Goal: Task Accomplishment & Management: Manage account settings

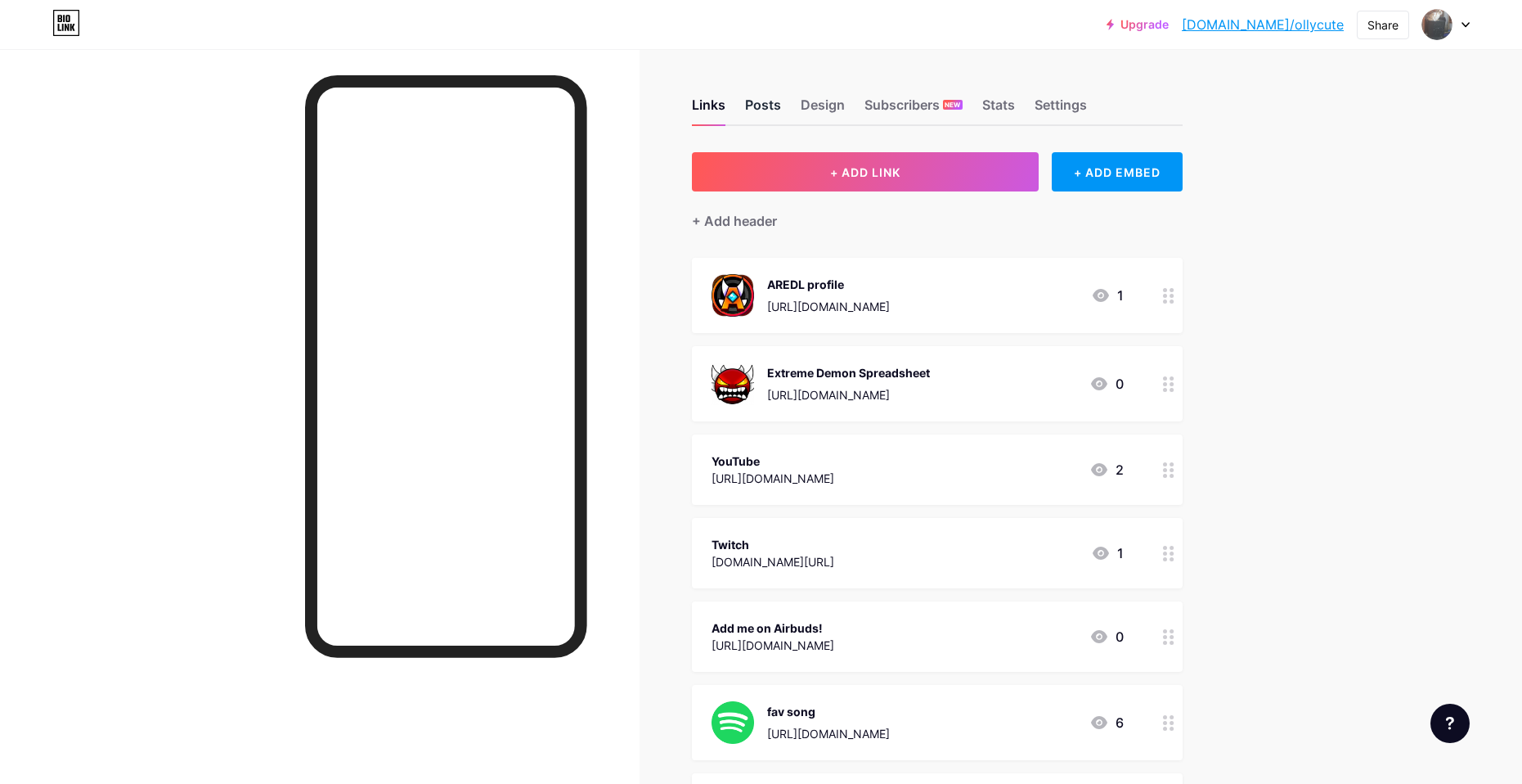
click at [778, 119] on div "Posts" at bounding box center [762, 110] width 36 height 29
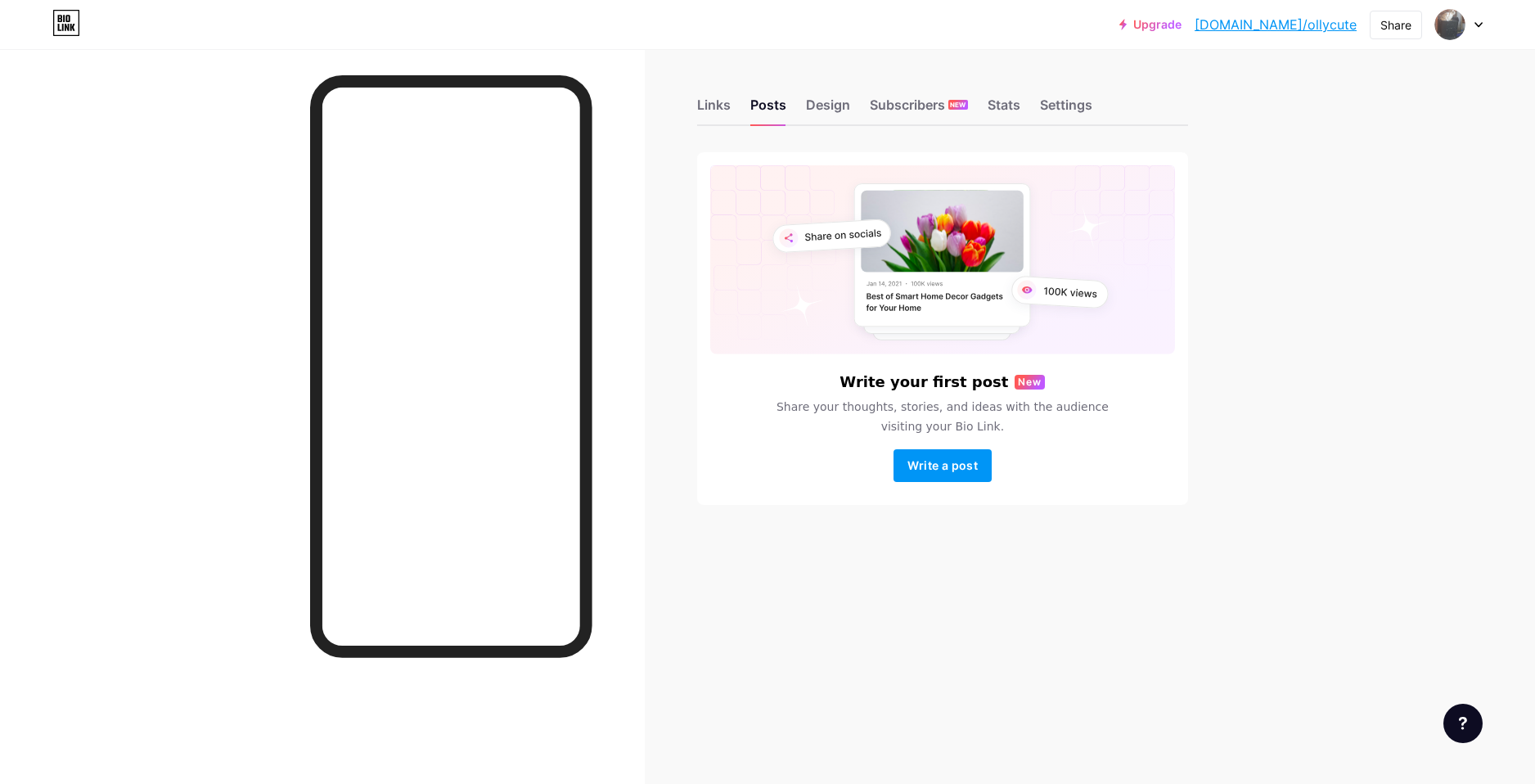
click at [1107, 113] on div "Links Posts Design Subscribers NEW Stats Settings" at bounding box center [942, 97] width 491 height 57
click at [1073, 104] on div "Settings" at bounding box center [1065, 110] width 52 height 29
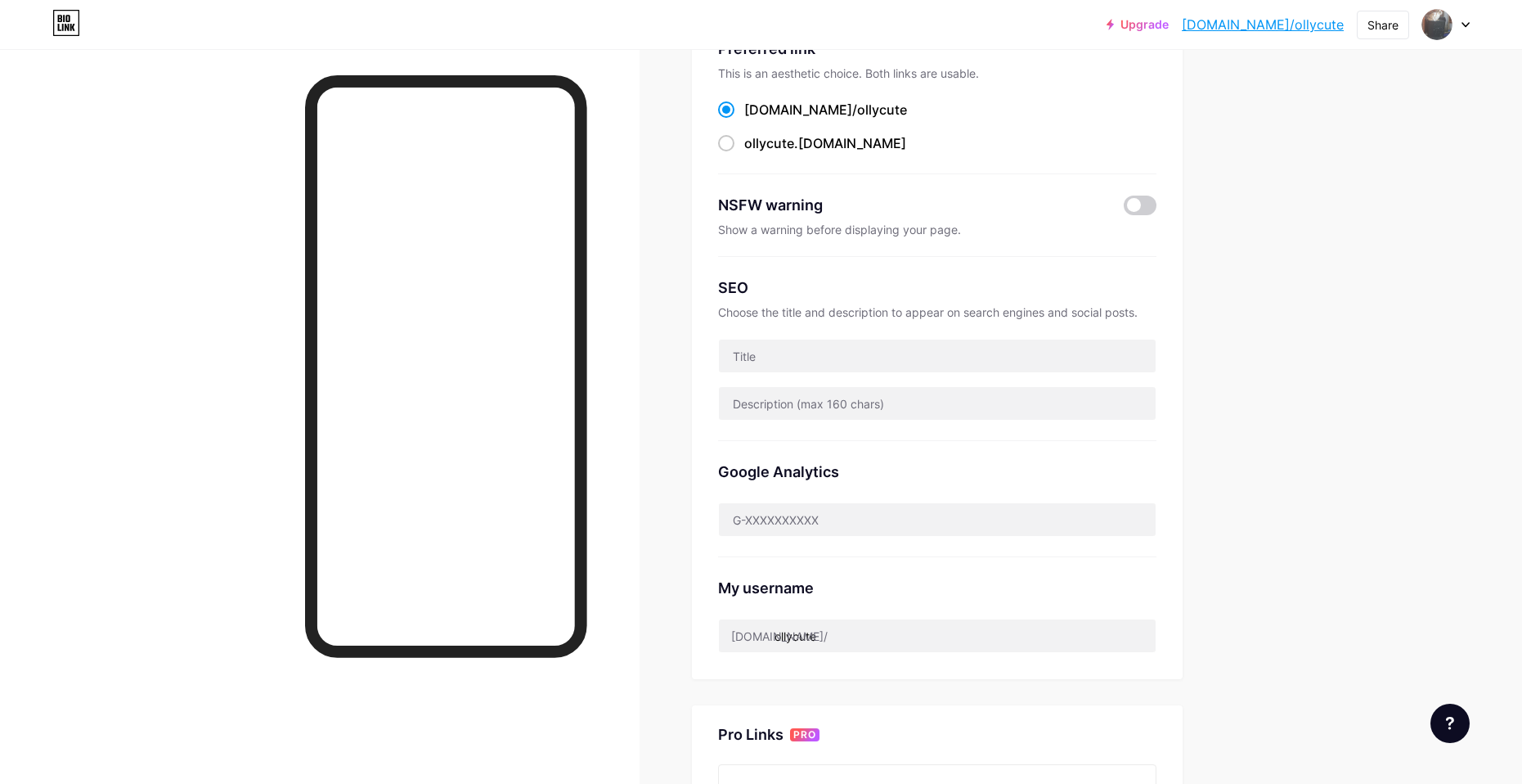
scroll to position [164, 0]
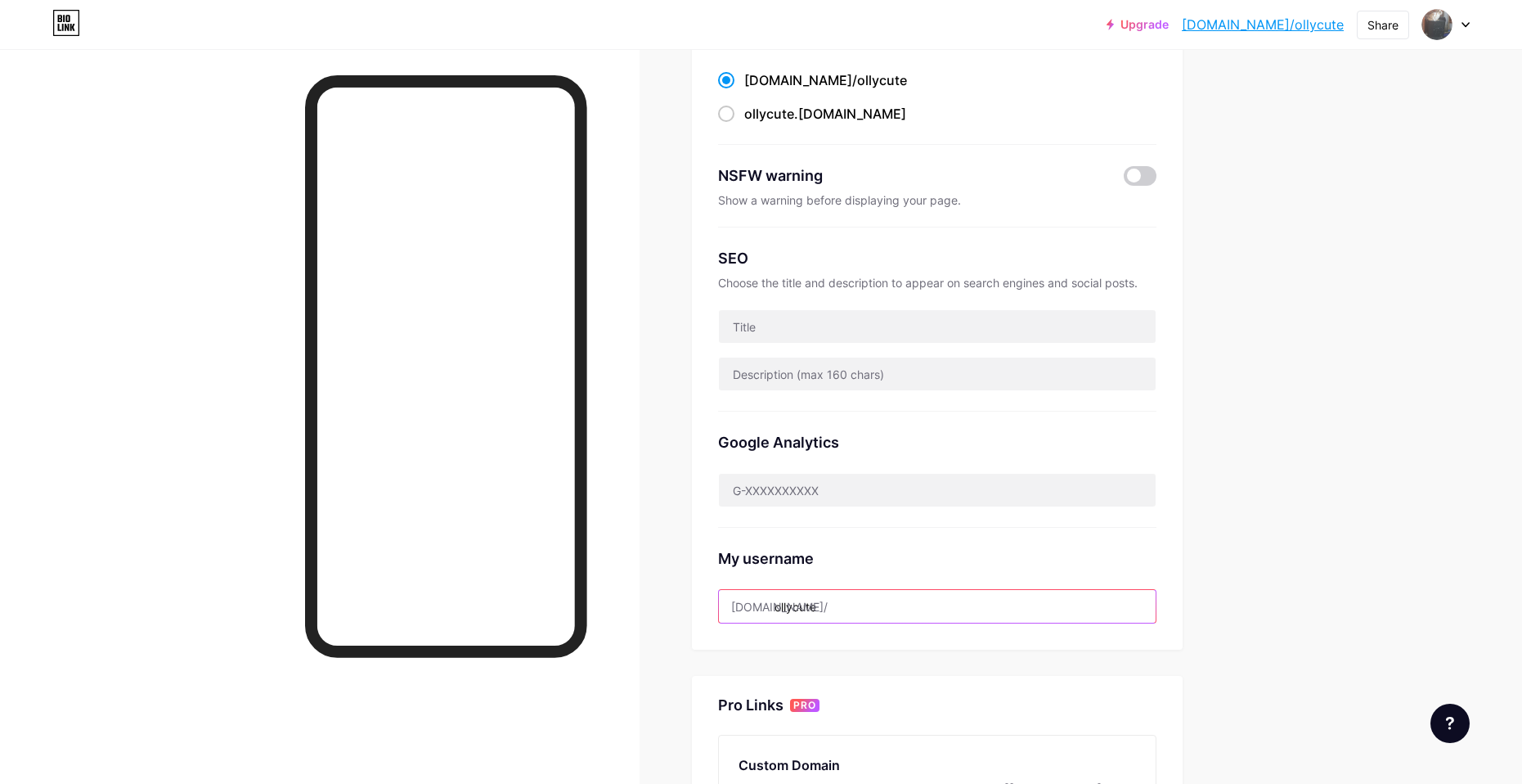
drag, startPoint x: 853, startPoint y: 609, endPoint x: 725, endPoint y: 623, distance: 128.8
click at [725, 623] on div "Preferred link This is an aesthetic choice. Both links are usable. [DOMAIN_NAME…" at bounding box center [937, 318] width 491 height 661
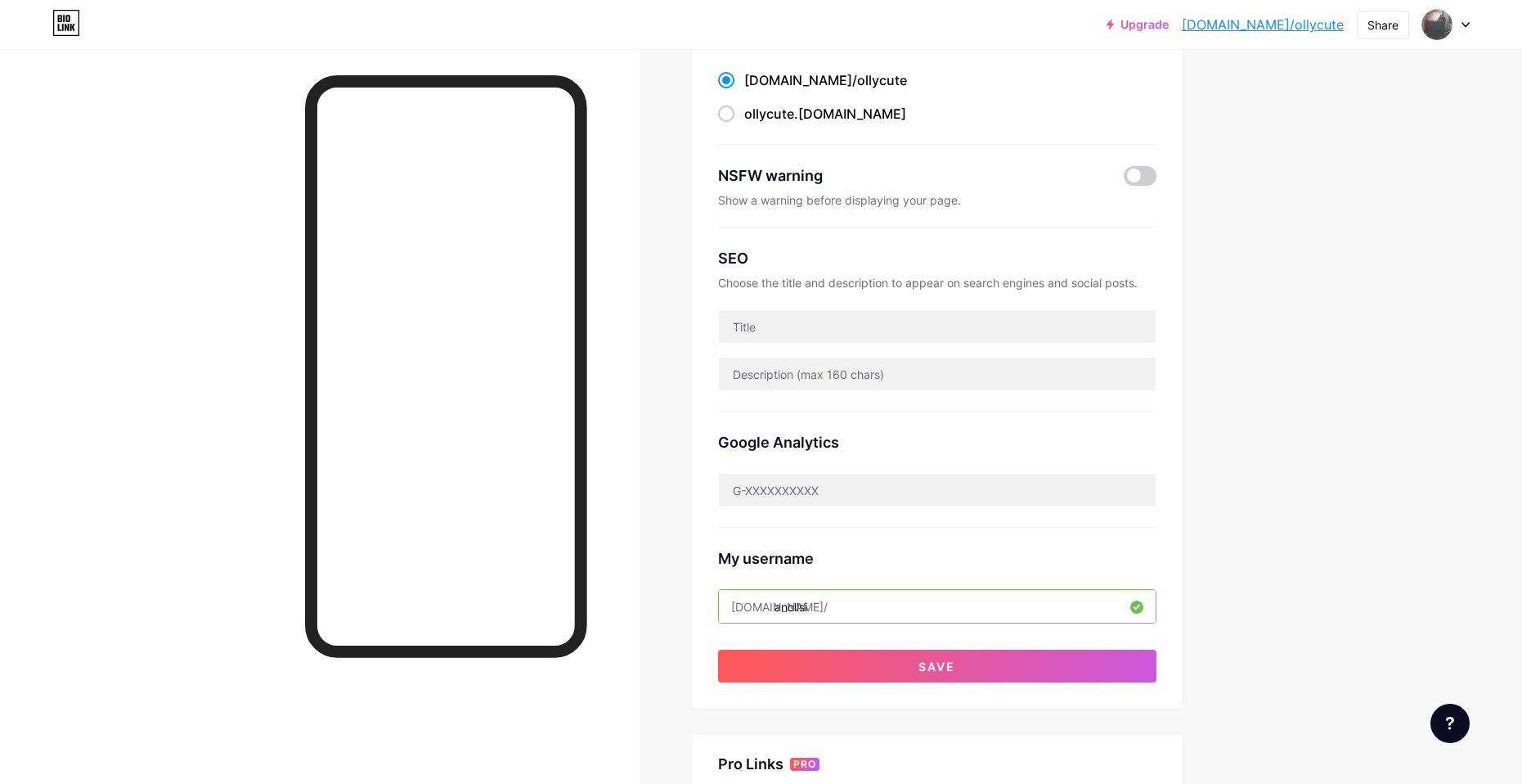
drag, startPoint x: 892, startPoint y: 613, endPoint x: 761, endPoint y: 621, distance: 131.2
click at [761, 621] on div "Preferred link This is an aesthetic choice. Both links are usable. [DOMAIN_NAME…" at bounding box center [937, 345] width 438 height 674
click at [855, 607] on input "anollsi" at bounding box center [938, 606] width 437 height 32
drag, startPoint x: 833, startPoint y: 609, endPoint x: 699, endPoint y: 612, distance: 134.0
click at [699, 612] on div "Preferred link This is an aesthetic choice. Both links are usable. [DOMAIN_NAME…" at bounding box center [937, 348] width 491 height 719
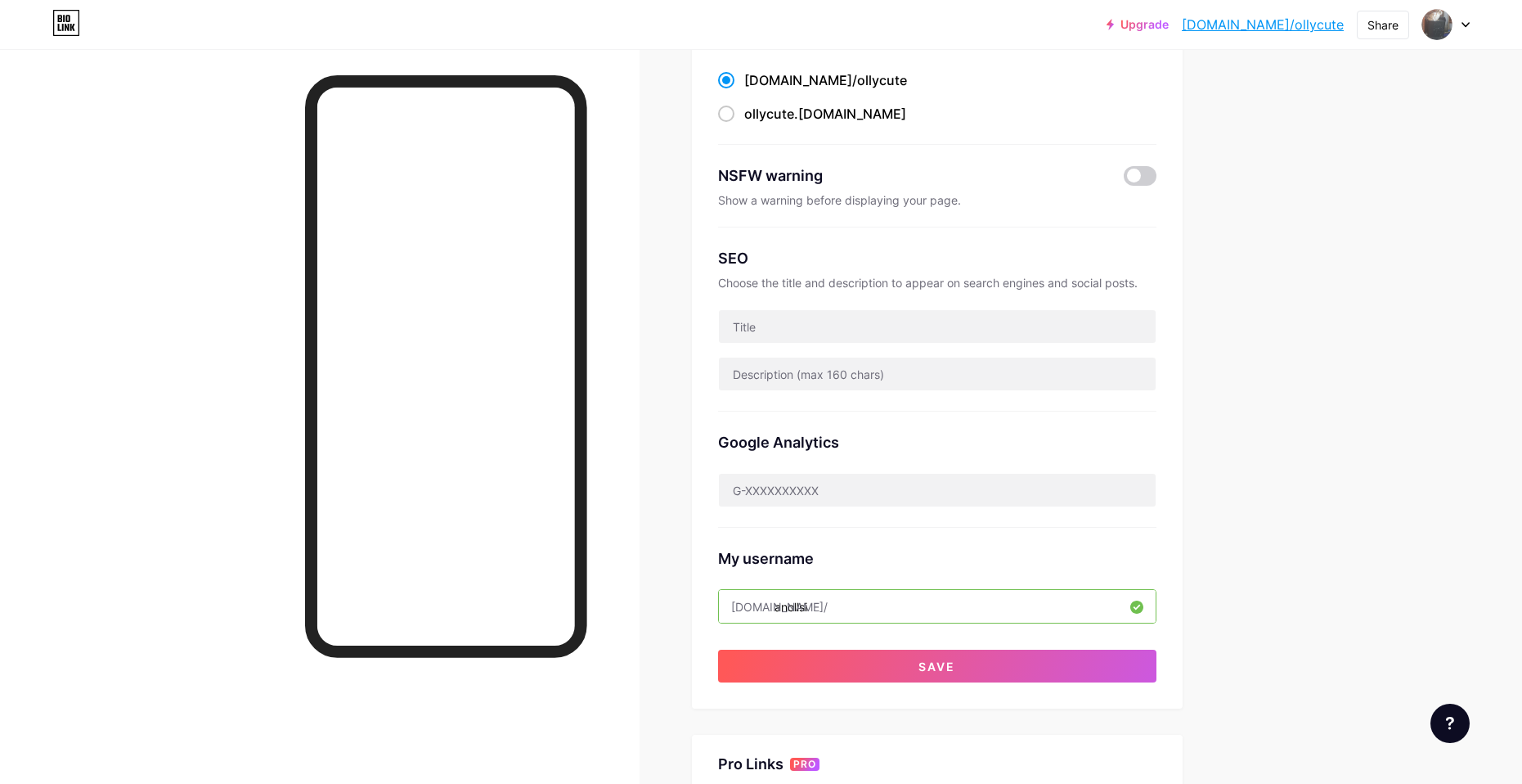
type input "anollsi"
click at [920, 631] on div "Preferred link This is an aesthetic choice. Both links are usable. [DOMAIN_NAME…" at bounding box center [937, 345] width 438 height 674
click at [793, 624] on div "Preferred link This is an aesthetic choice. Both links are usable. [DOMAIN_NAME…" at bounding box center [937, 345] width 438 height 674
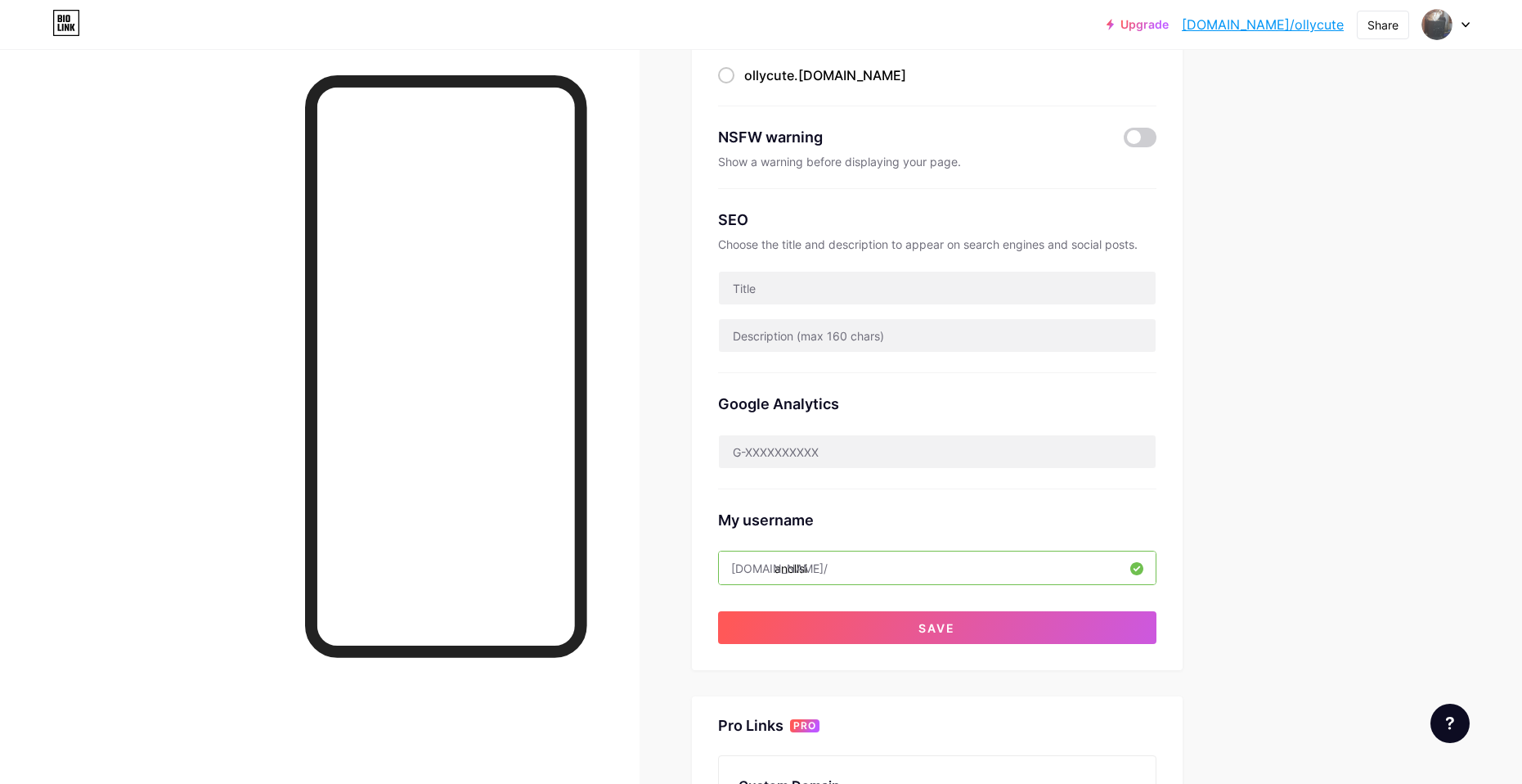
scroll to position [146, 0]
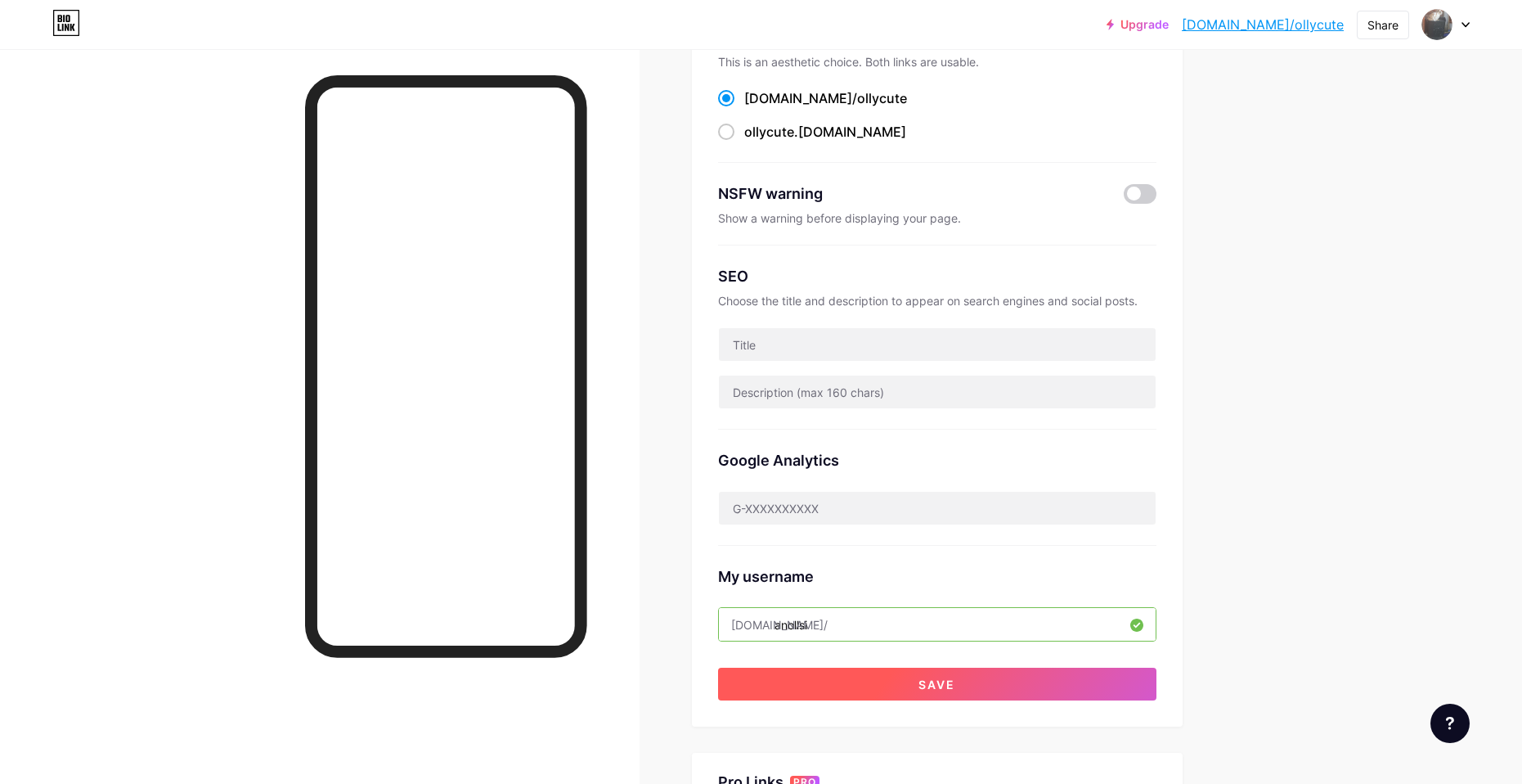
click at [877, 688] on button "Save" at bounding box center [937, 683] width 438 height 32
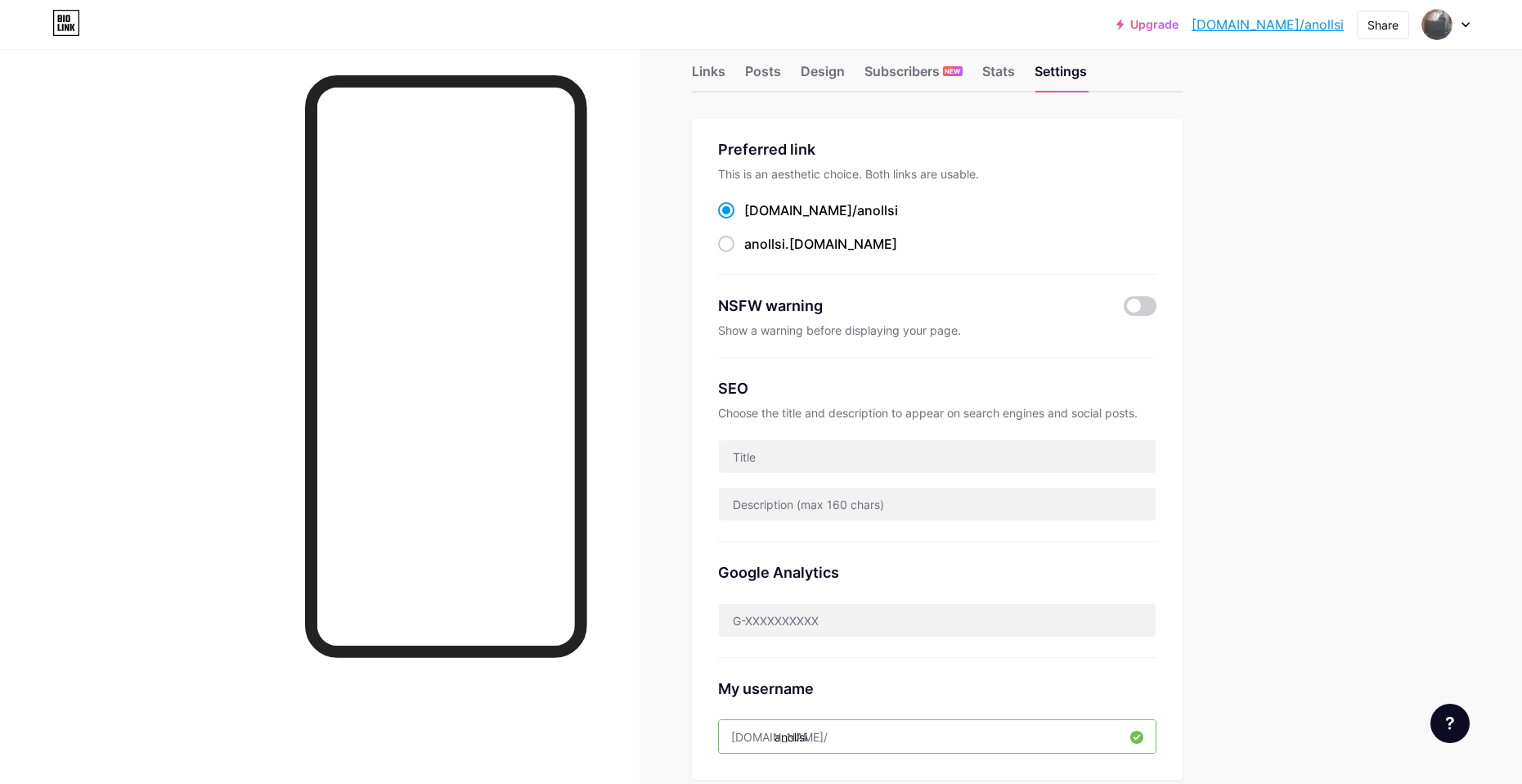
scroll to position [0, 0]
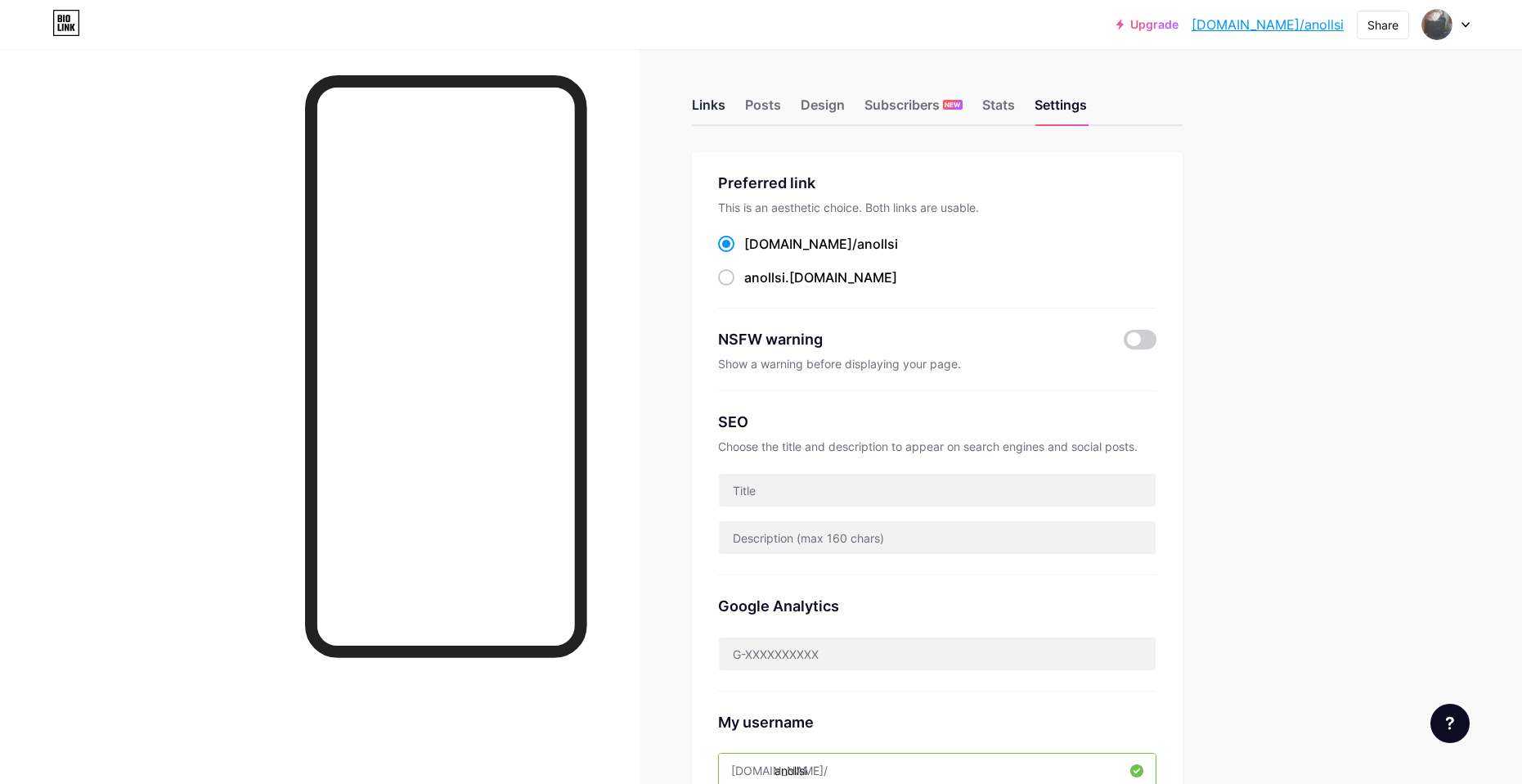
click at [713, 112] on div "Links" at bounding box center [709, 110] width 33 height 29
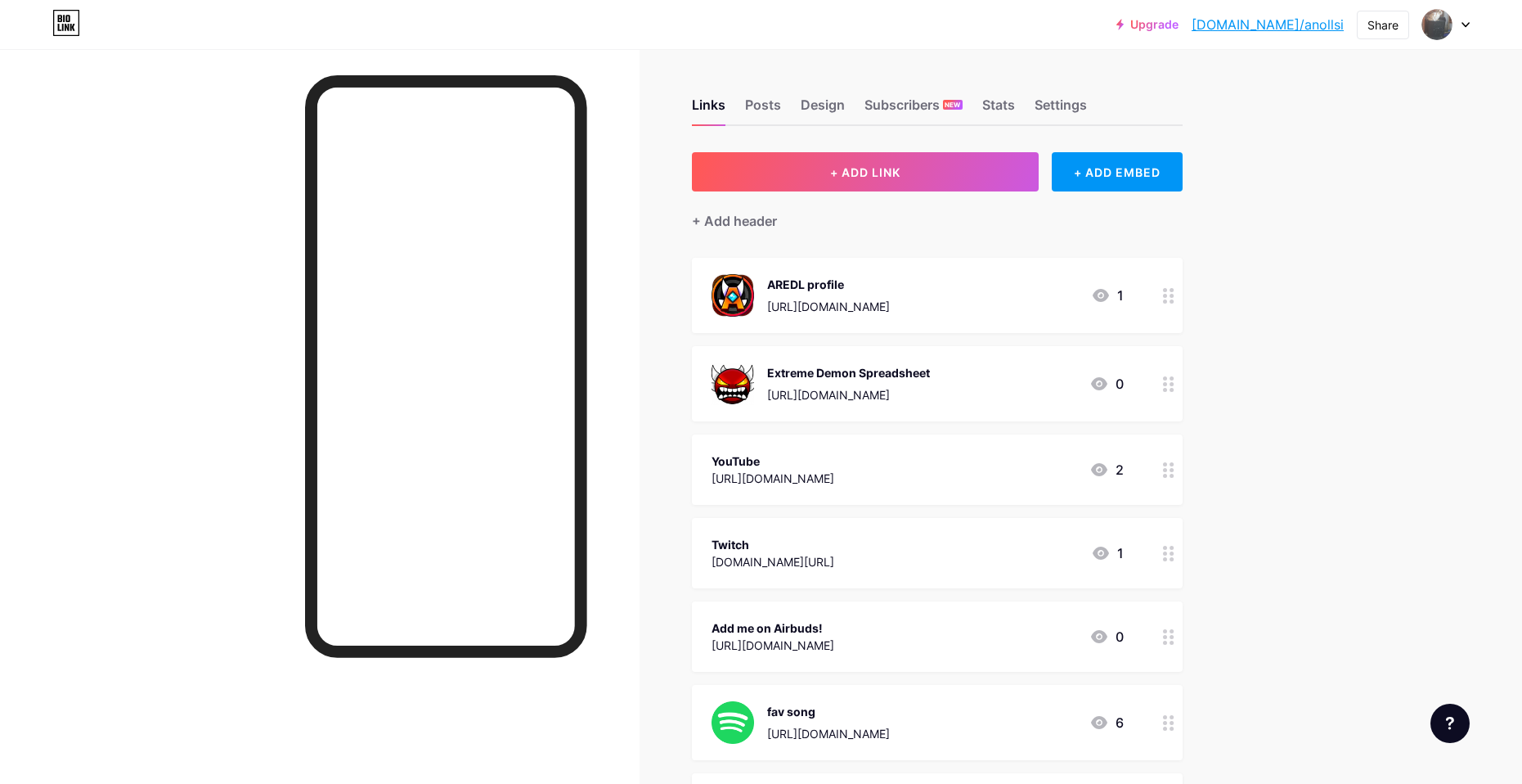
click at [1169, 303] on div at bounding box center [1168, 295] width 27 height 75
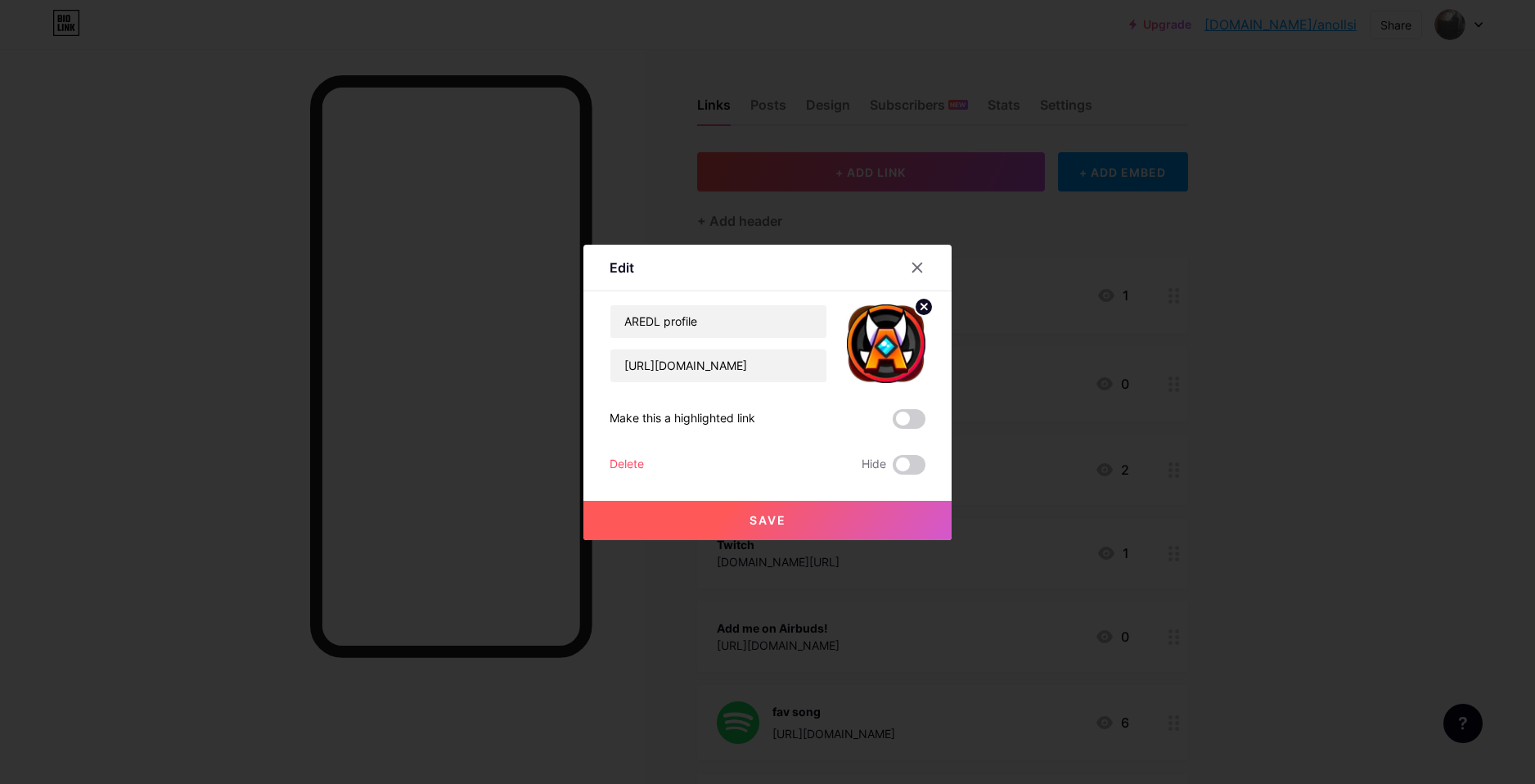
click at [1150, 304] on div at bounding box center [768, 392] width 1535 height 784
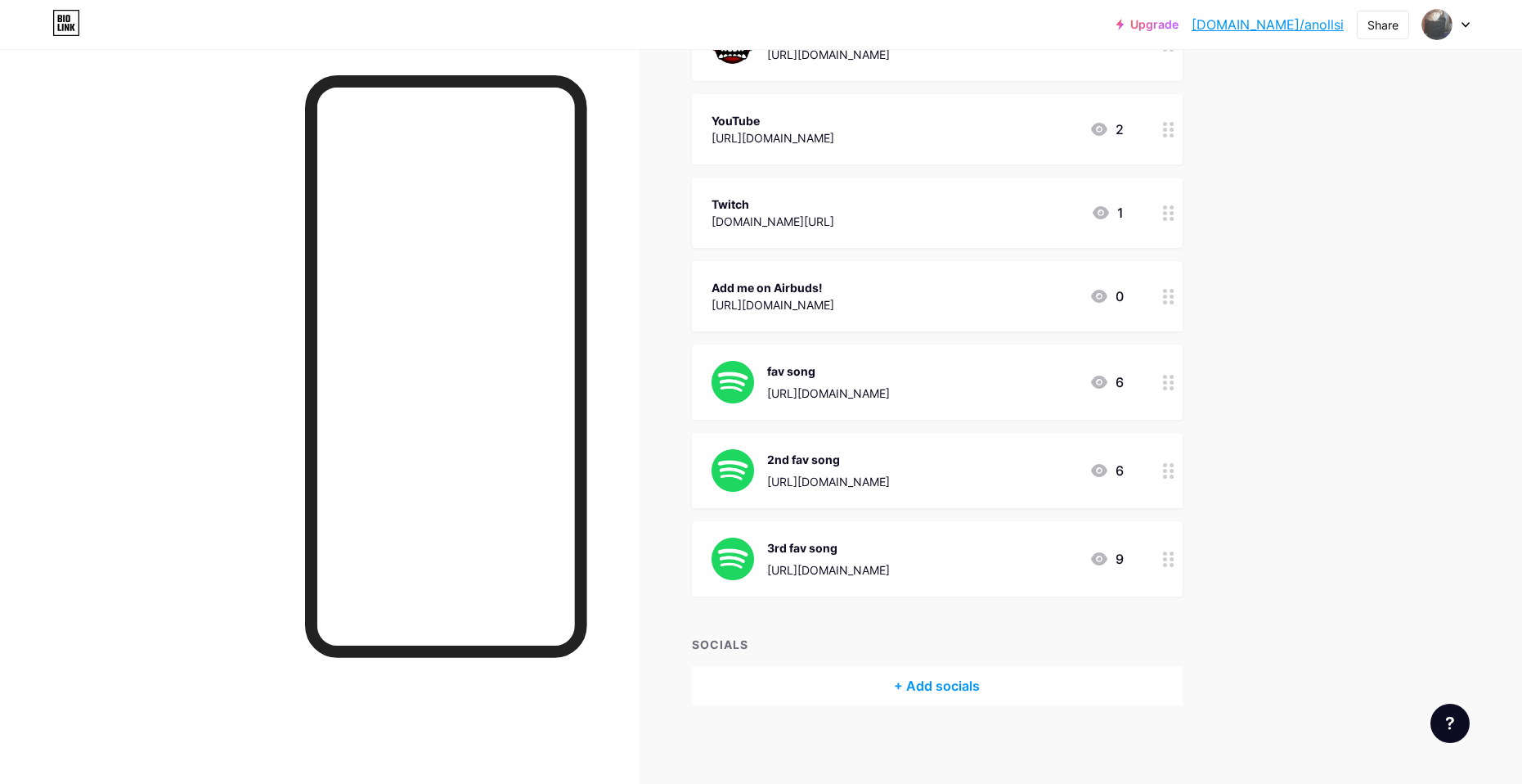
scroll to position [343, 0]
